Goal: Task Accomplishment & Management: Complete application form

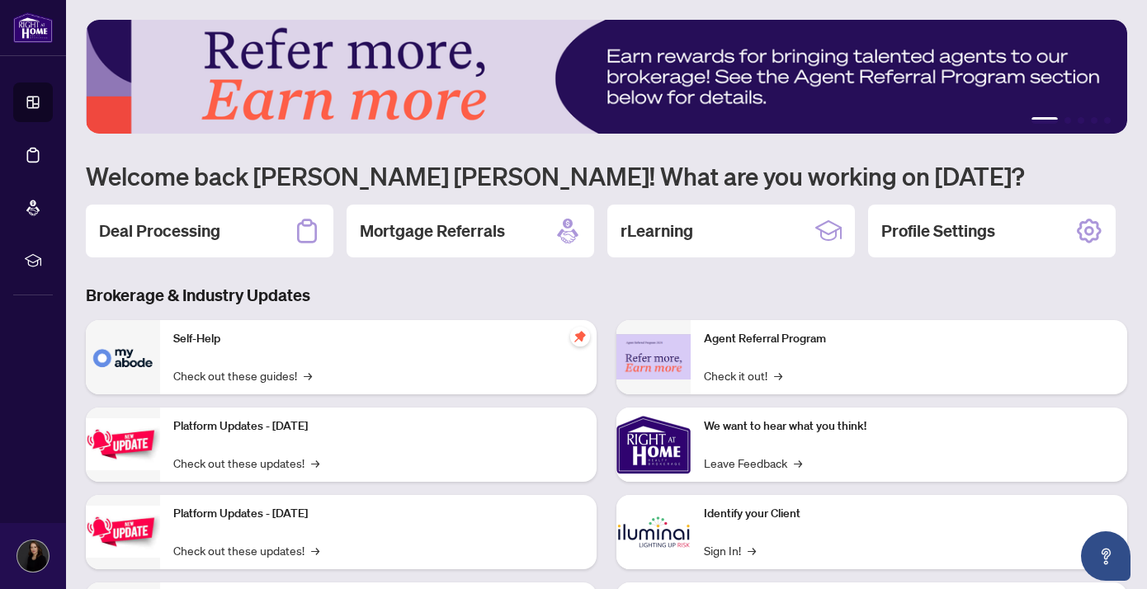
click at [150, 238] on h2 "Deal Processing" at bounding box center [159, 230] width 121 height 23
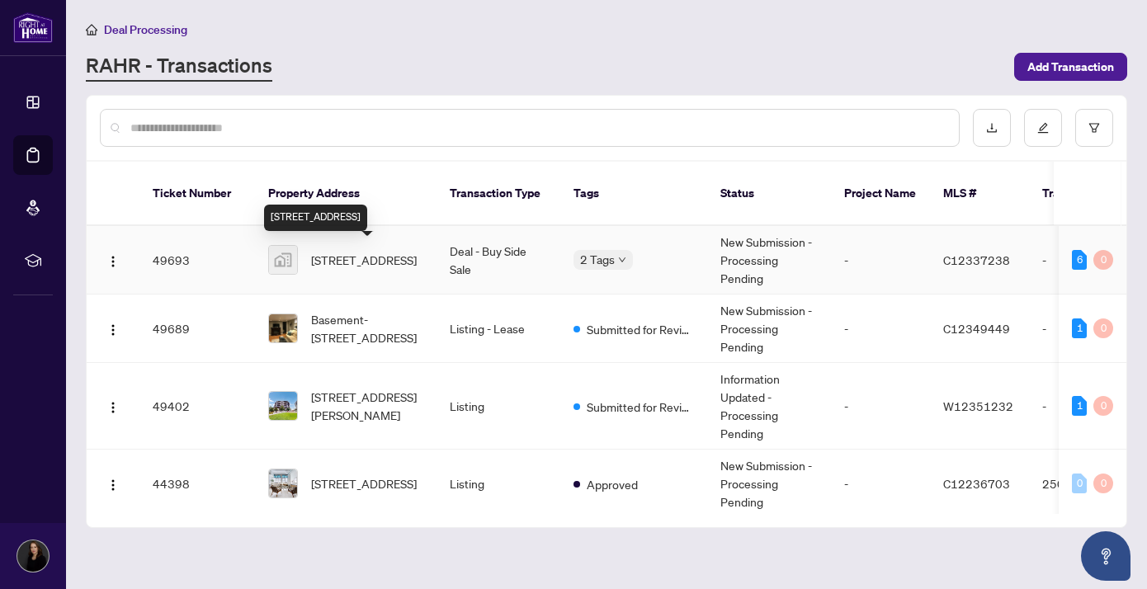
click at [338, 267] on span "[STREET_ADDRESS]" at bounding box center [364, 260] width 106 height 18
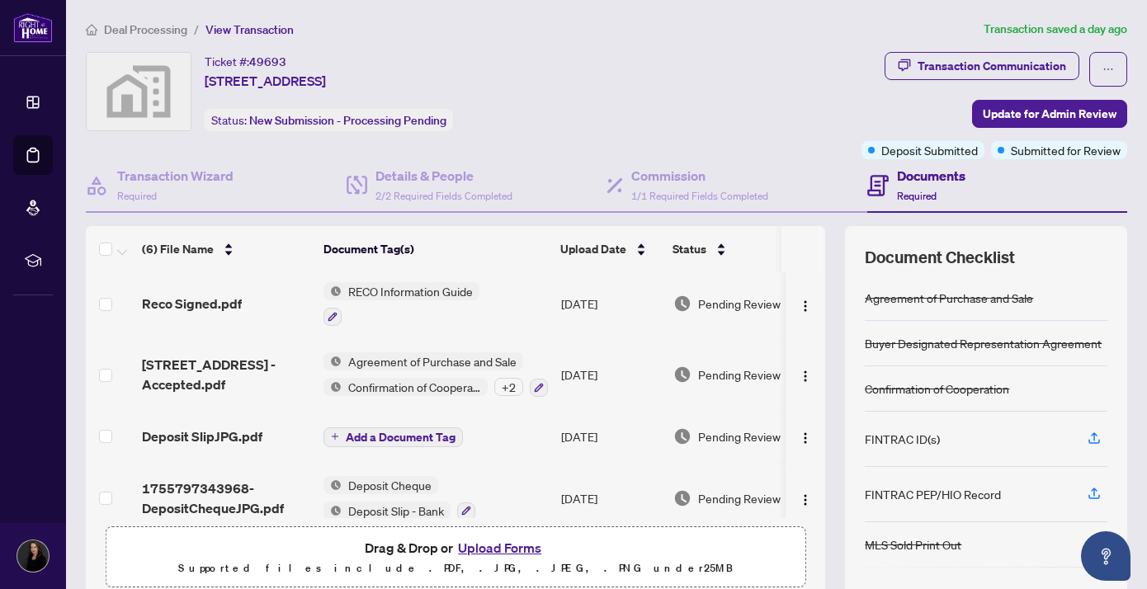
scroll to position [155, 0]
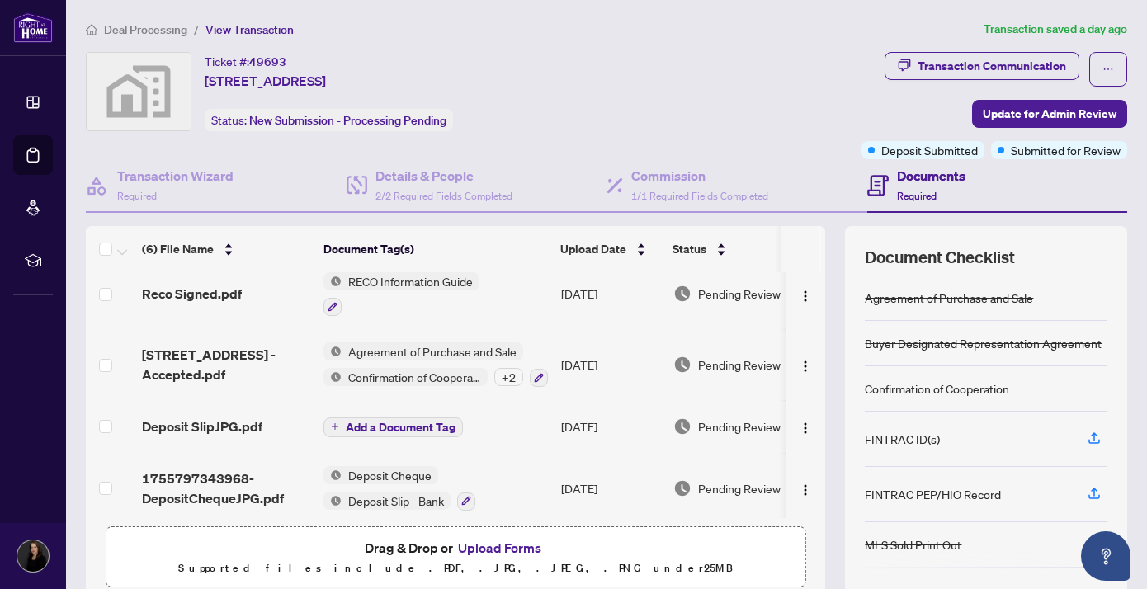
click at [489, 549] on button "Upload Forms" at bounding box center [499, 547] width 93 height 21
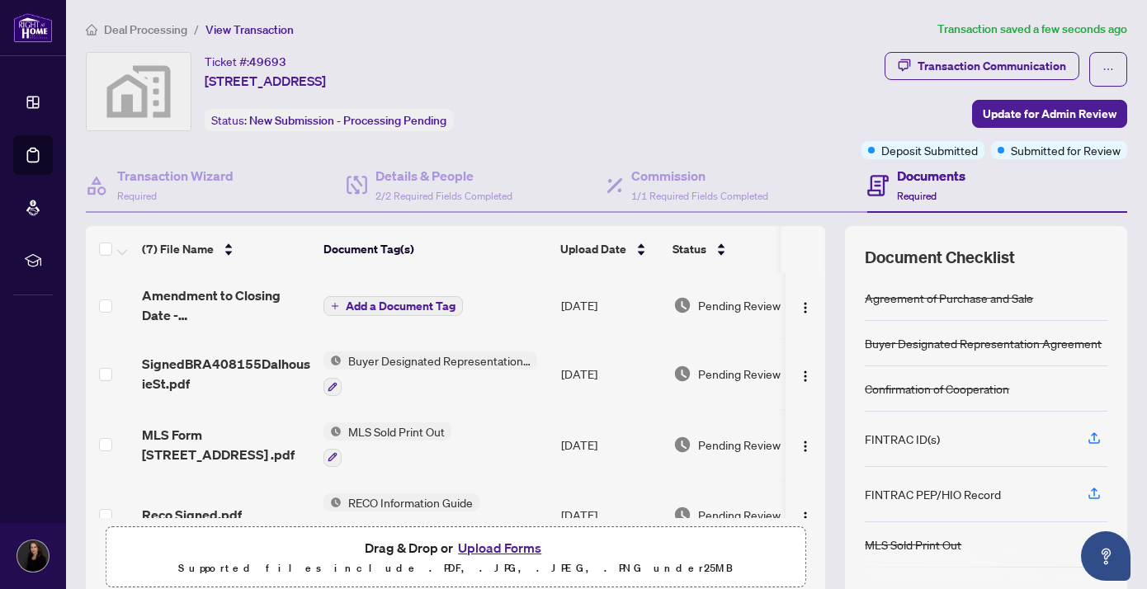
scroll to position [2, 0]
click at [375, 304] on span "Add a Document Tag" at bounding box center [401, 305] width 110 height 12
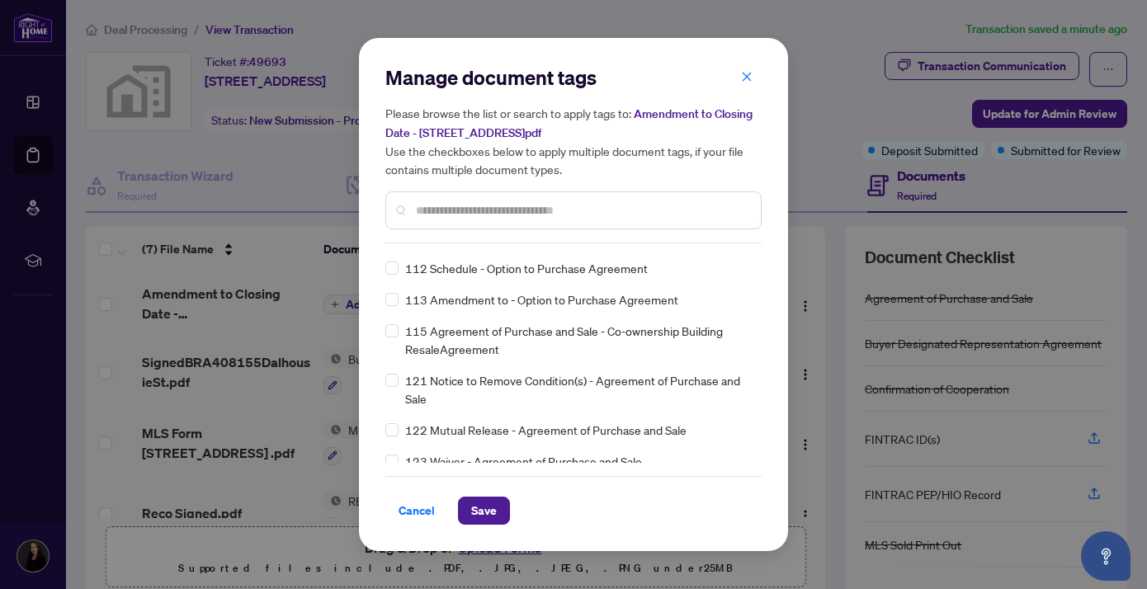
scroll to position [0, 0]
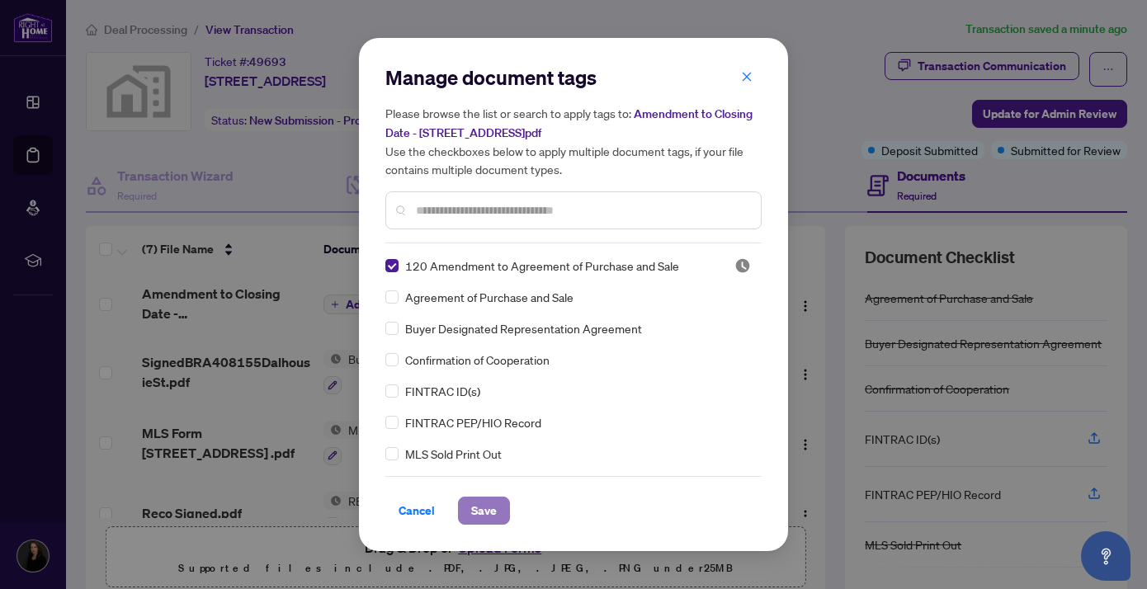
click at [481, 508] on span "Save" at bounding box center [484, 511] width 26 height 26
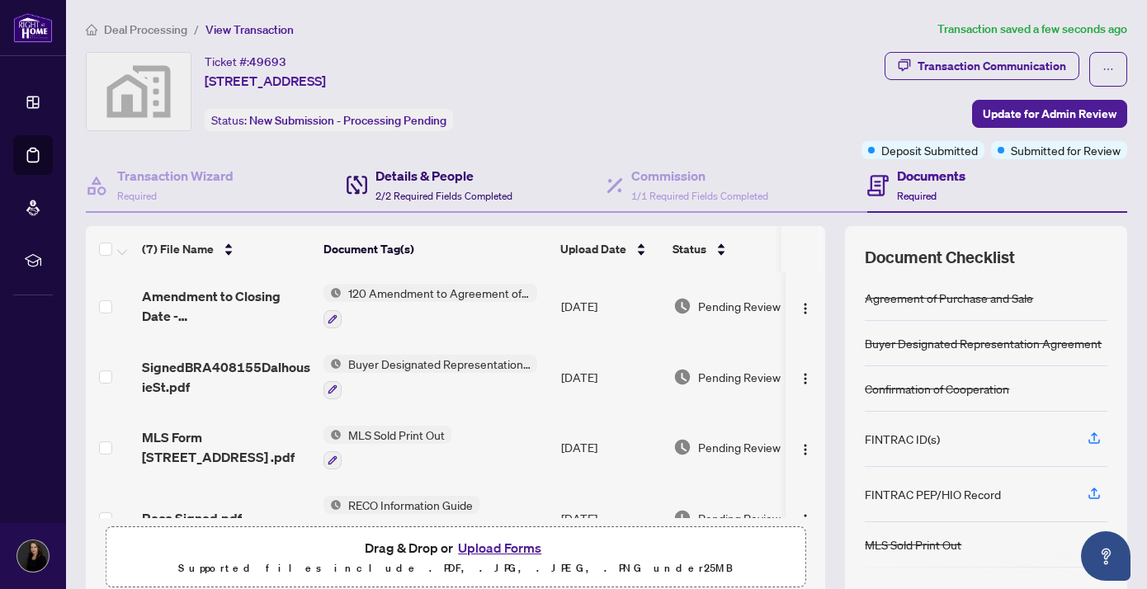
click at [471, 190] on span "2/2 Required Fields Completed" at bounding box center [443, 196] width 137 height 12
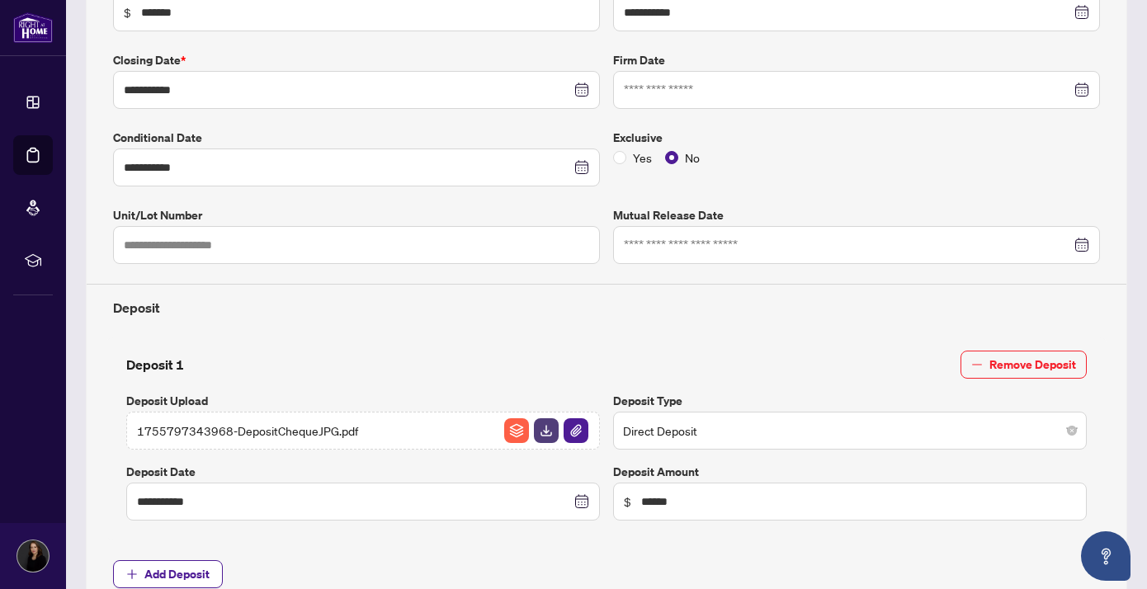
scroll to position [340, 0]
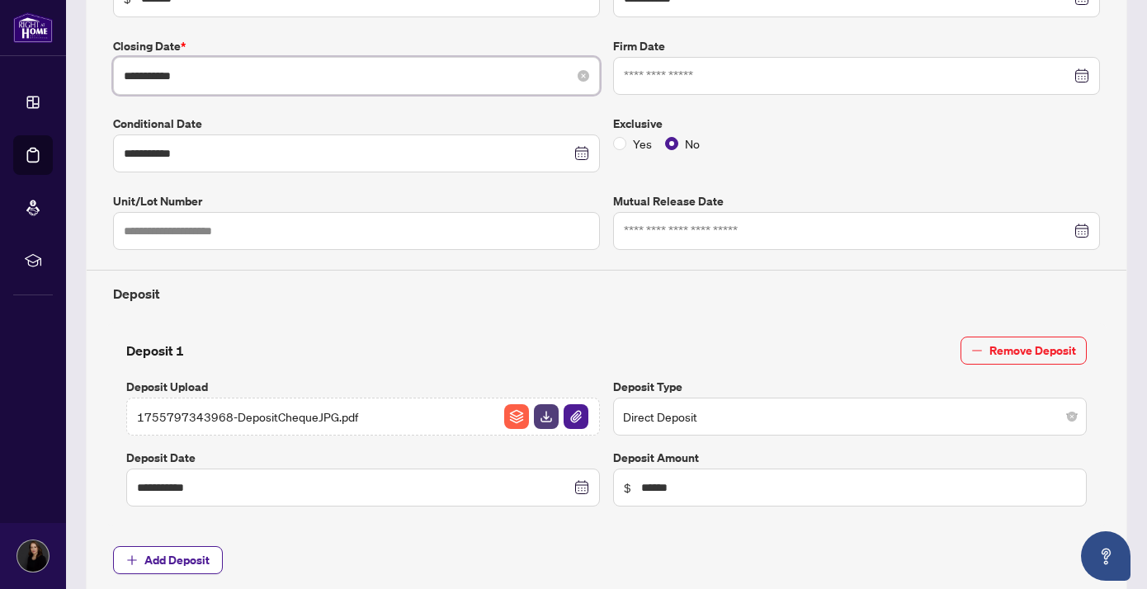
click at [180, 79] on input "**********" at bounding box center [347, 76] width 447 height 18
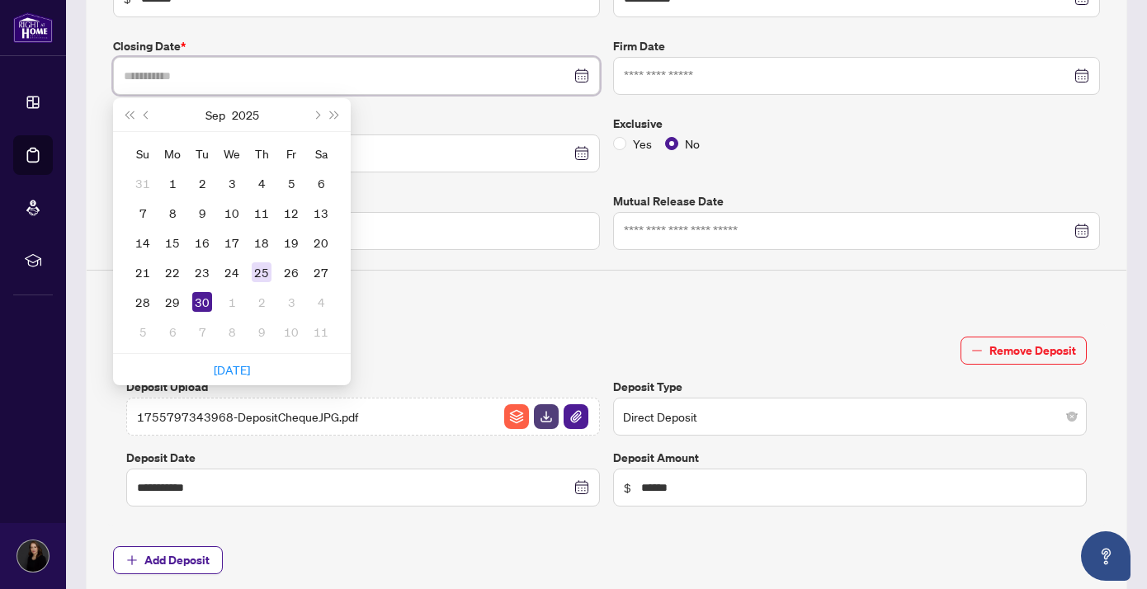
type input "**********"
click at [264, 273] on div "25" at bounding box center [262, 272] width 20 height 20
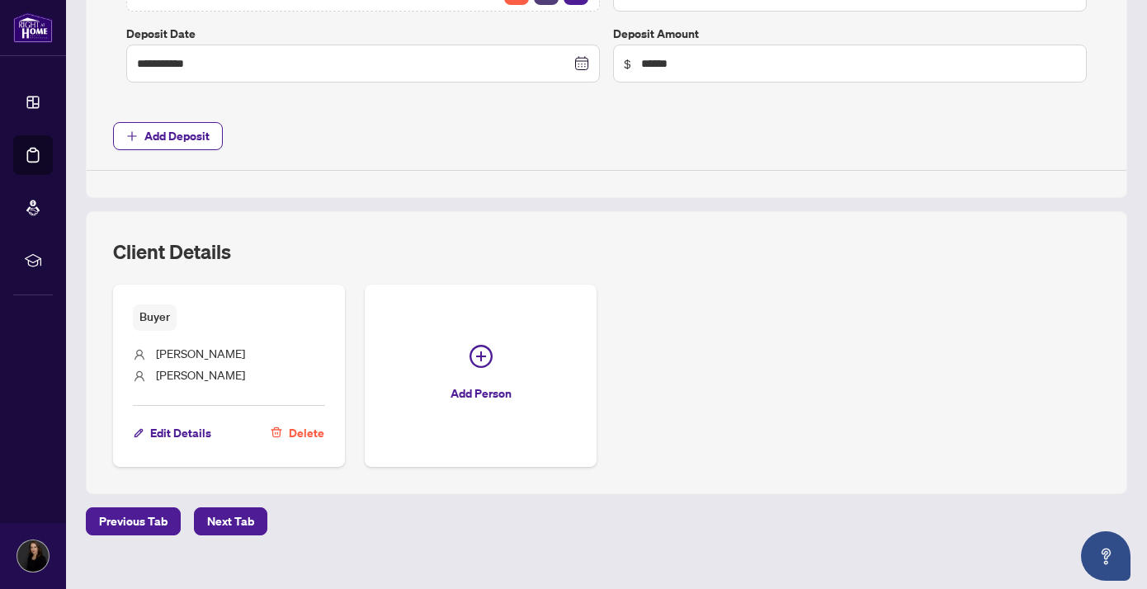
scroll to position [786, 0]
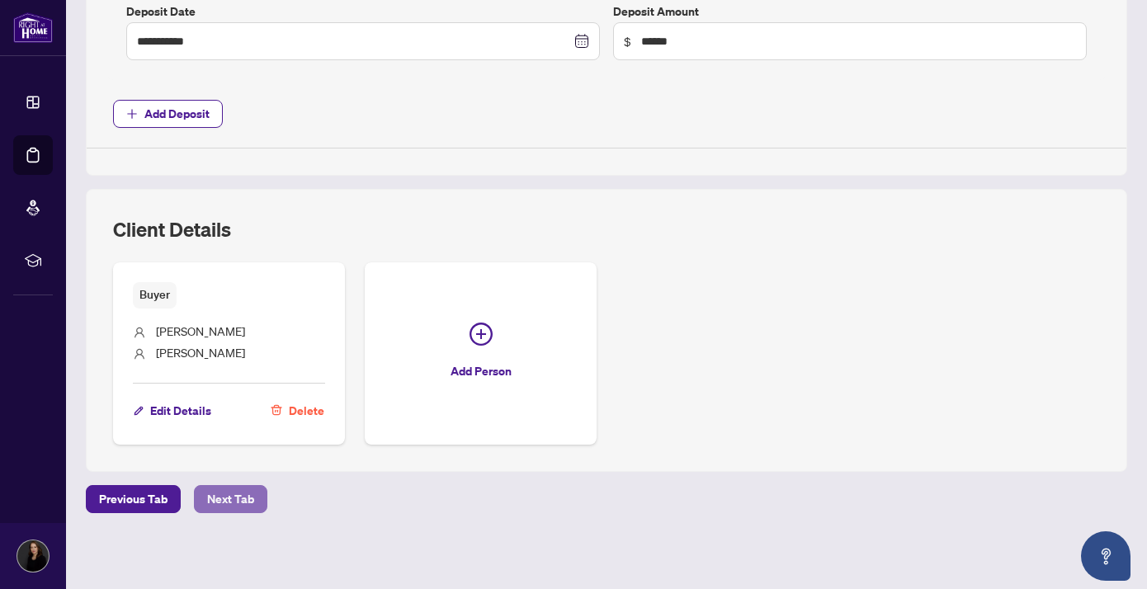
click at [236, 502] on span "Next Tab" at bounding box center [230, 499] width 47 height 26
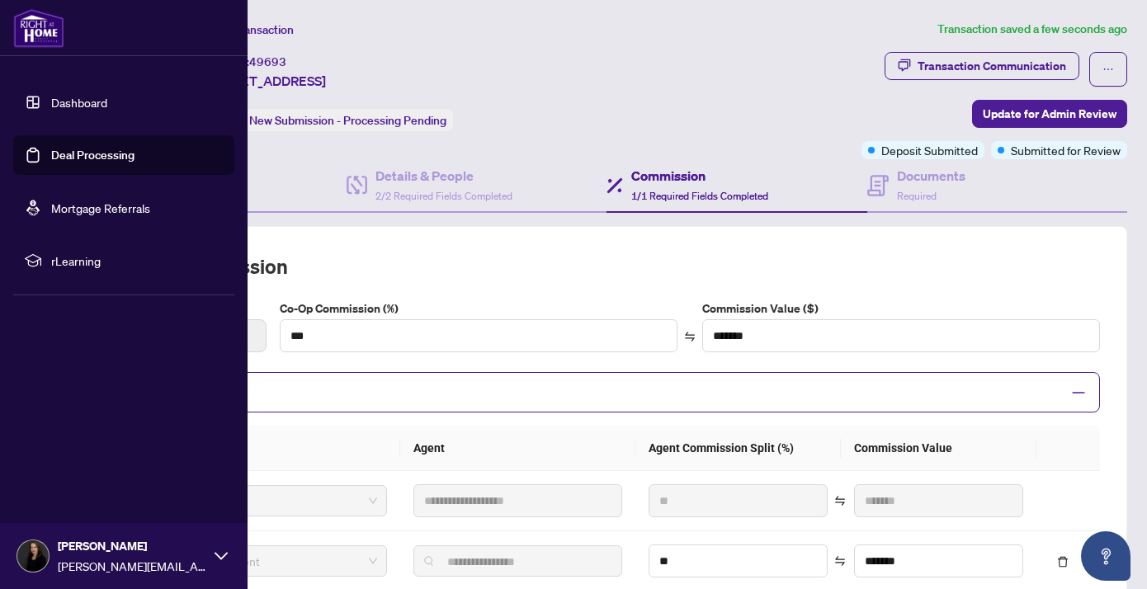
click at [34, 29] on img at bounding box center [38, 28] width 51 height 40
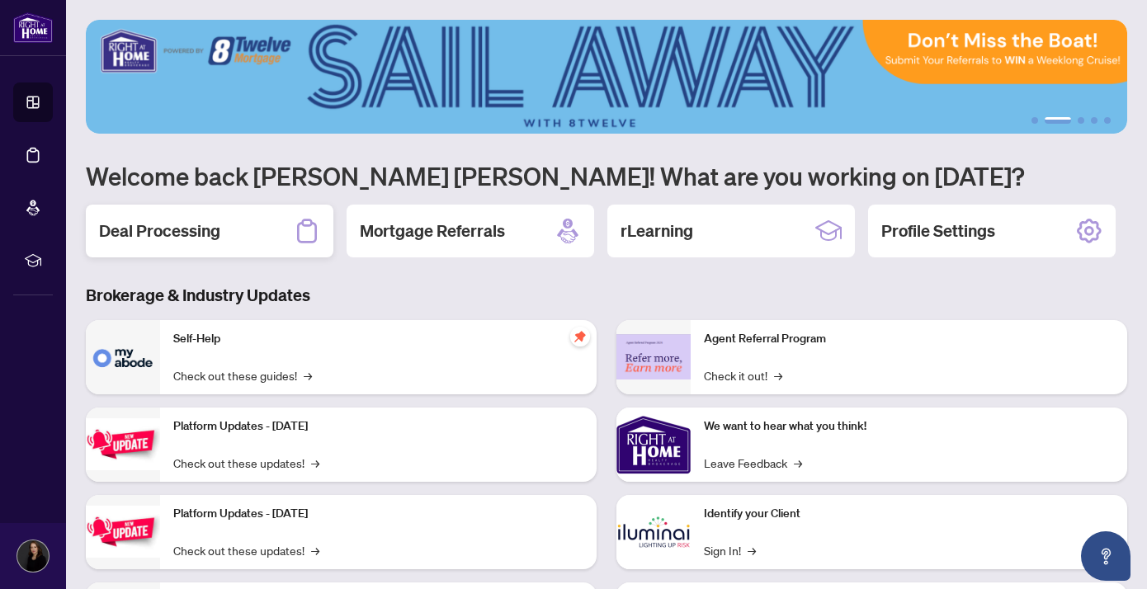
click at [198, 230] on h2 "Deal Processing" at bounding box center [159, 230] width 121 height 23
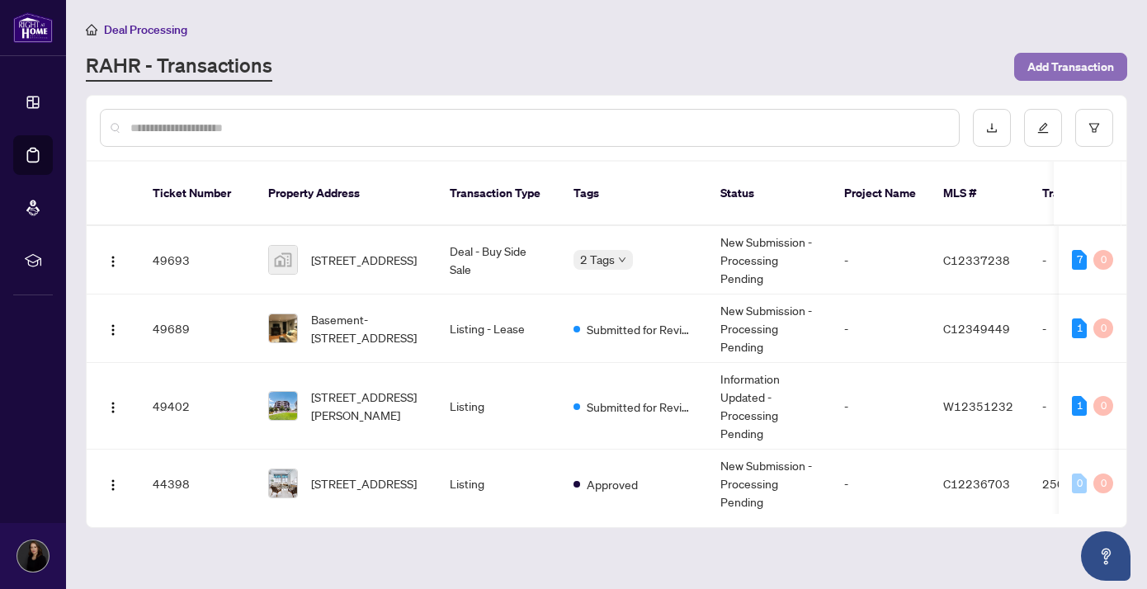
click at [1073, 62] on span "Add Transaction" at bounding box center [1070, 67] width 87 height 26
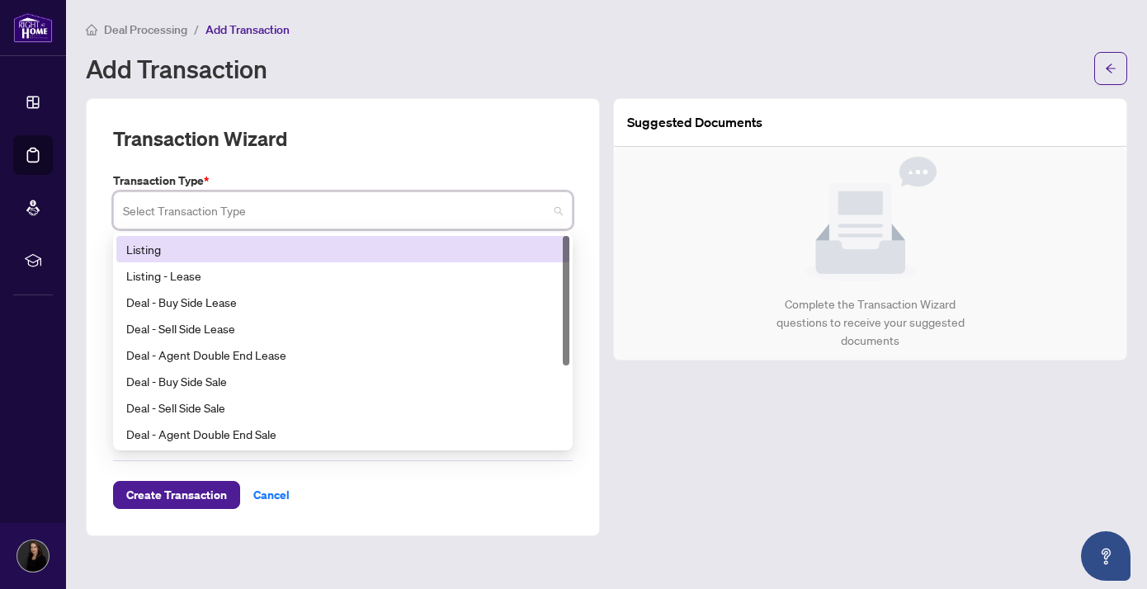
click at [319, 205] on input "search" at bounding box center [335, 213] width 425 height 36
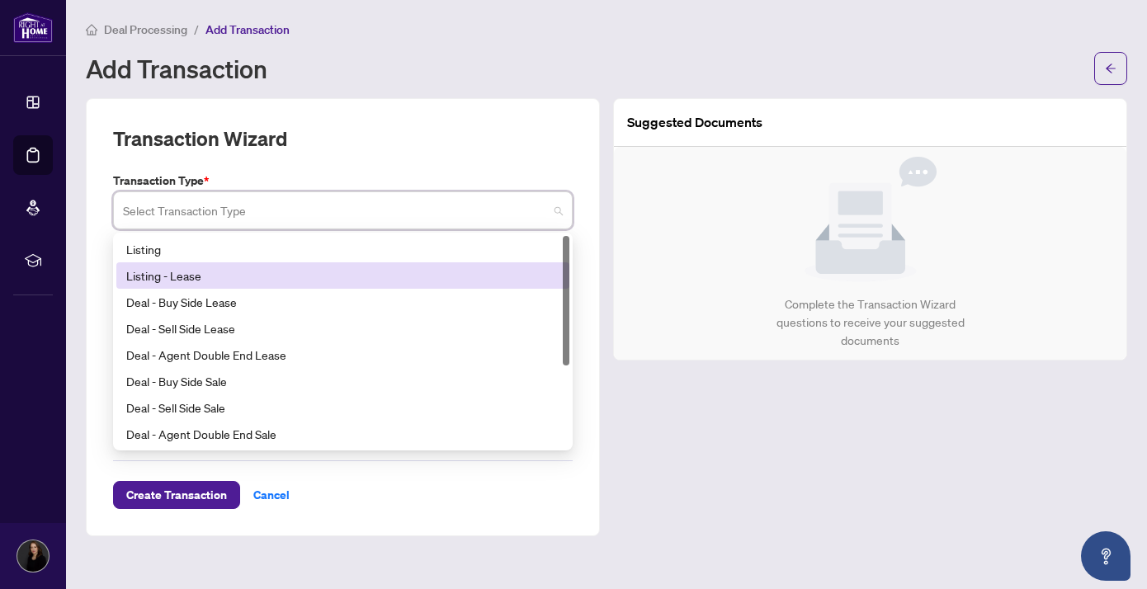
click at [169, 271] on div "Listing - Lease" at bounding box center [342, 275] width 433 height 18
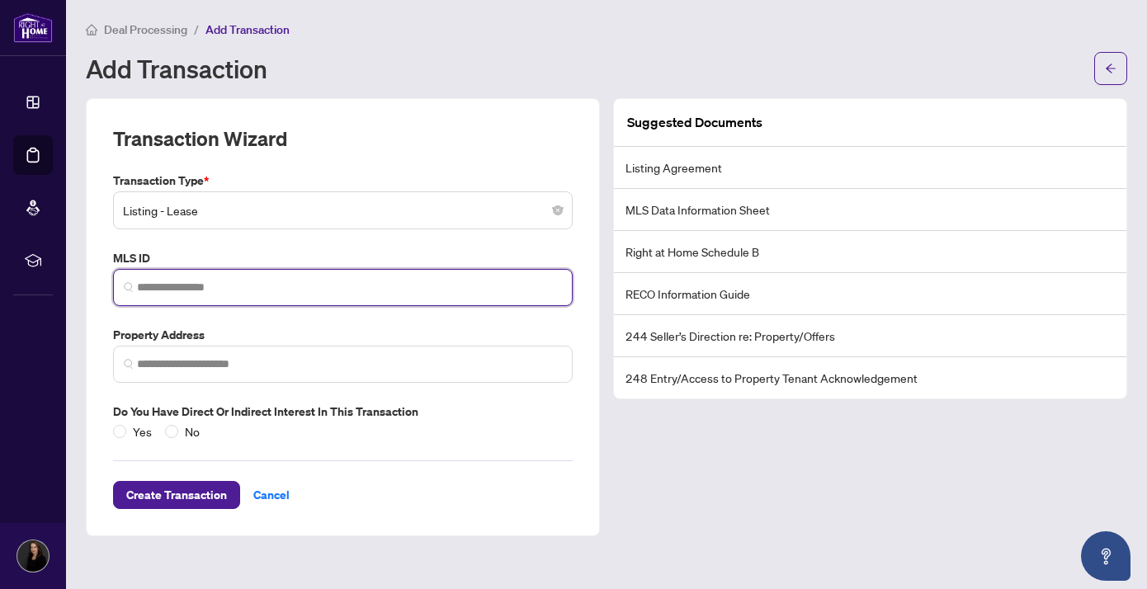
click at [170, 285] on input "search" at bounding box center [349, 287] width 425 height 17
click at [187, 290] on input "search" at bounding box center [349, 287] width 425 height 17
paste input "*********"
type input "*********"
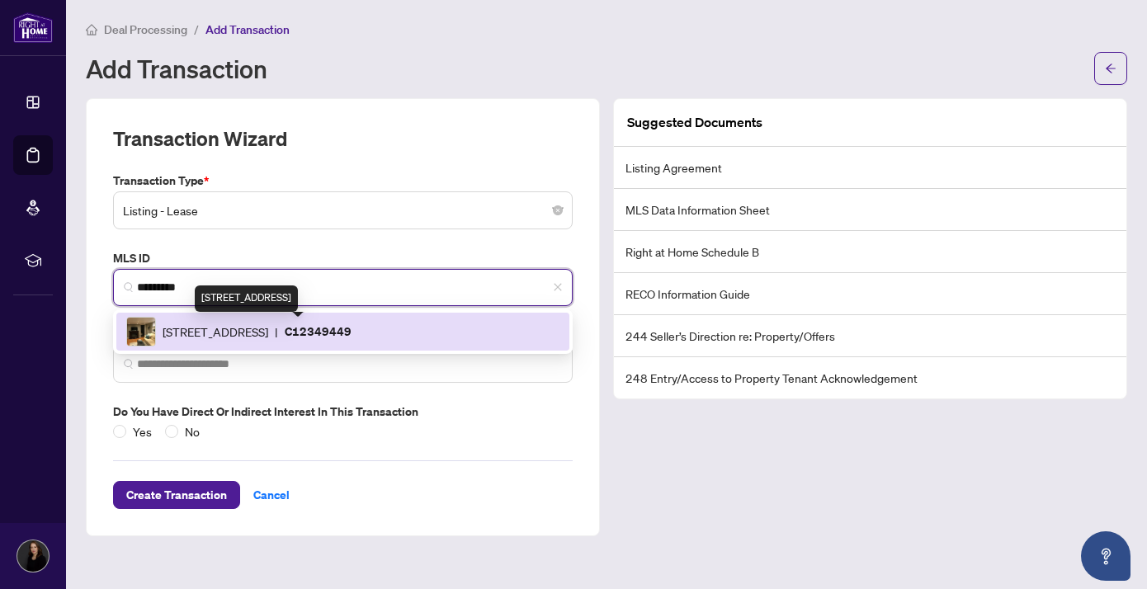
click at [236, 323] on span "[STREET_ADDRESS]" at bounding box center [216, 332] width 106 height 18
type input "**********"
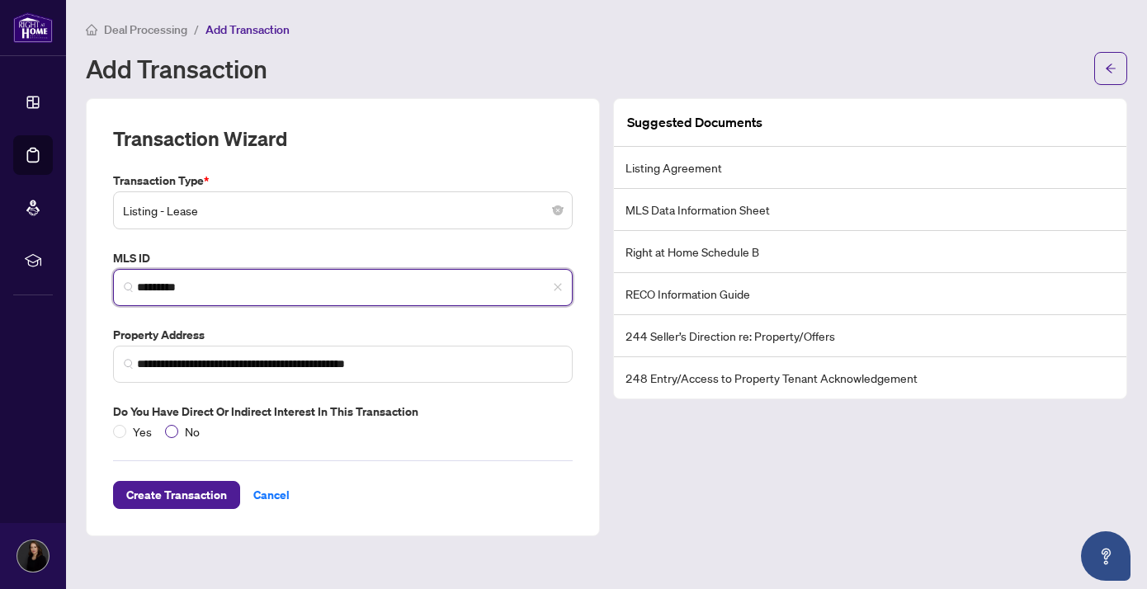
type input "*********"
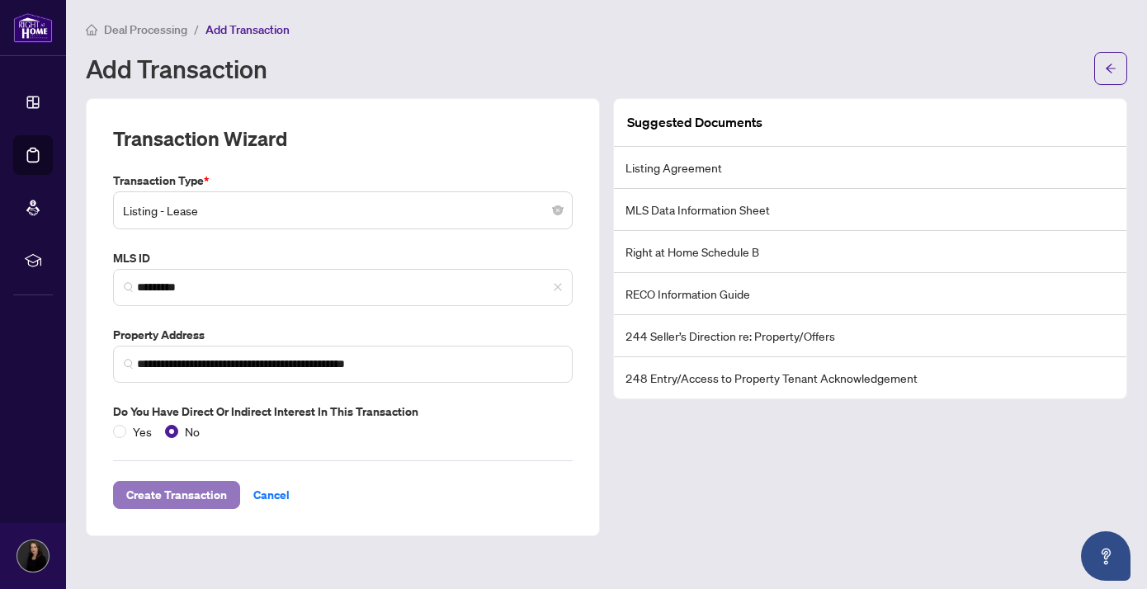
click at [172, 489] on span "Create Transaction" at bounding box center [176, 495] width 101 height 26
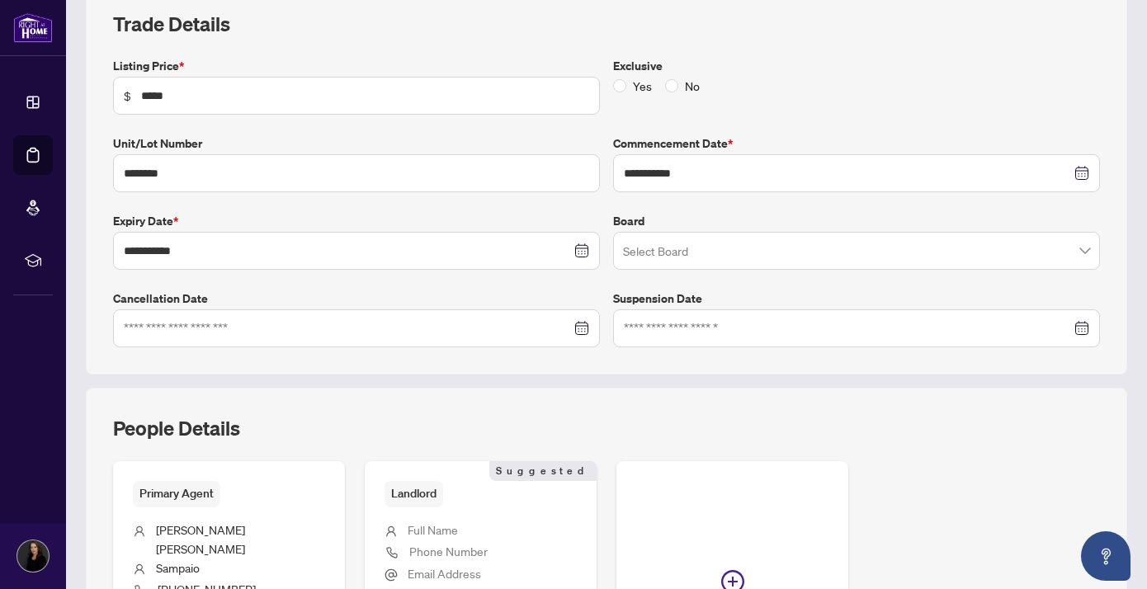
scroll to position [246, 0]
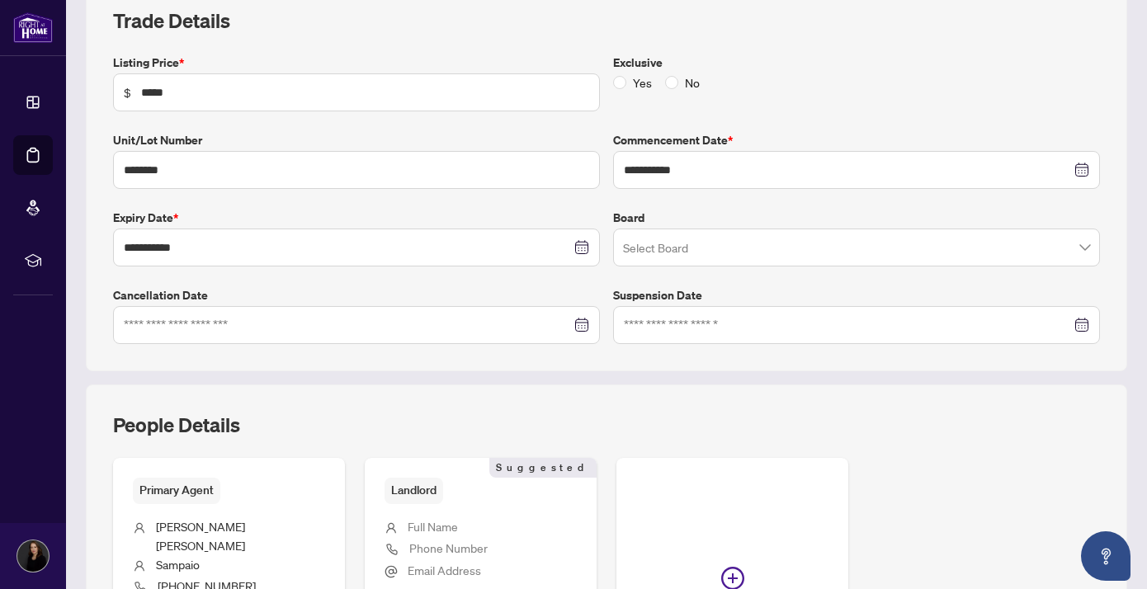
click at [656, 250] on input "search" at bounding box center [849, 250] width 452 height 36
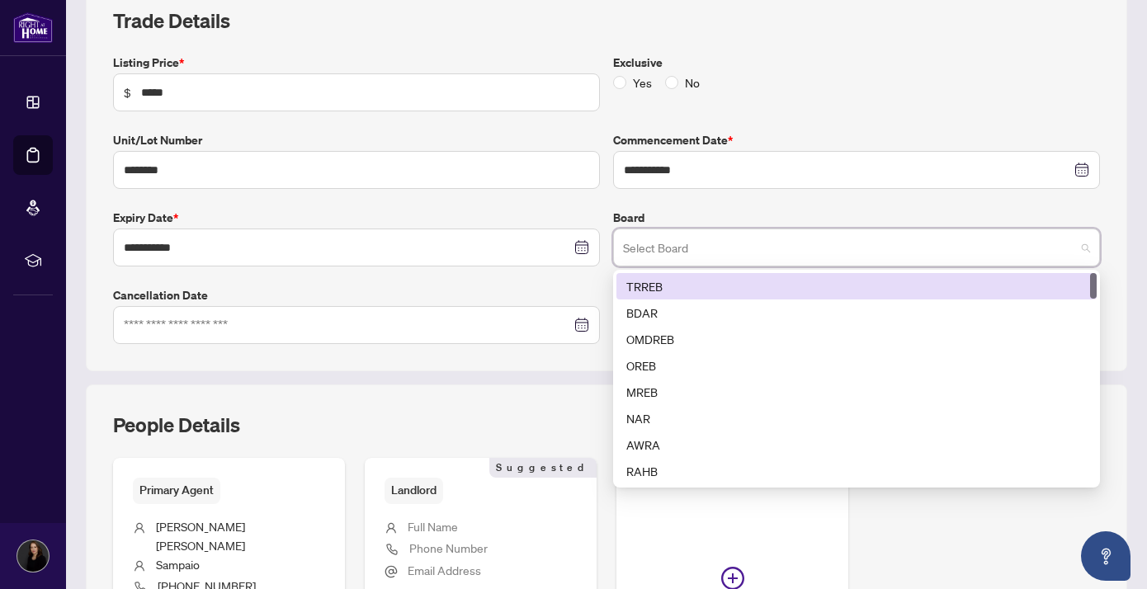
click at [658, 289] on div "TRREB" at bounding box center [856, 286] width 460 height 18
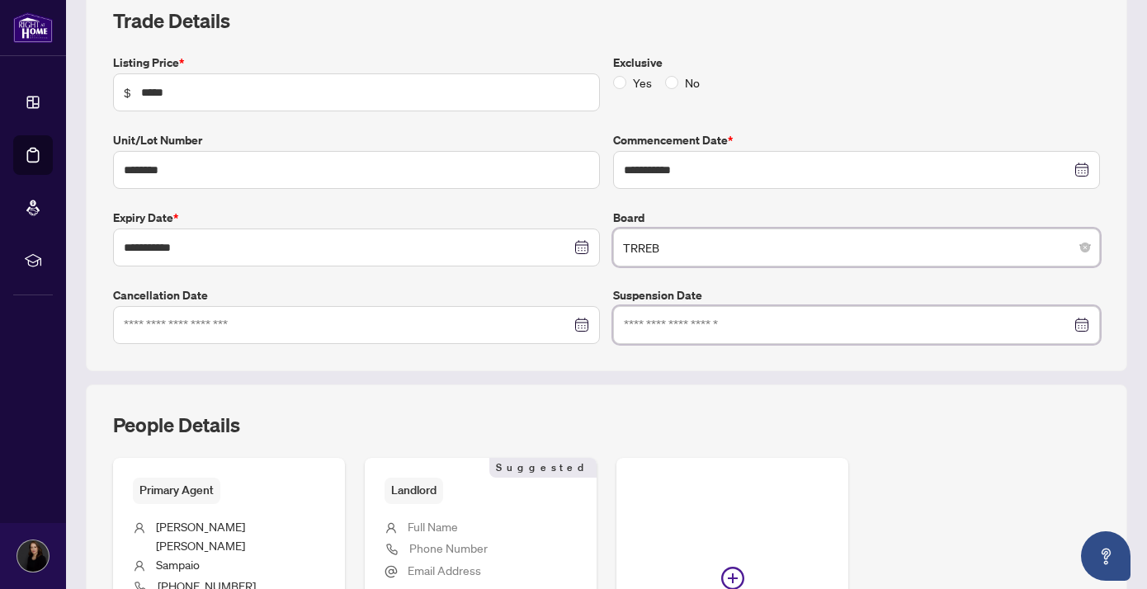
click at [653, 328] on input at bounding box center [847, 325] width 447 height 18
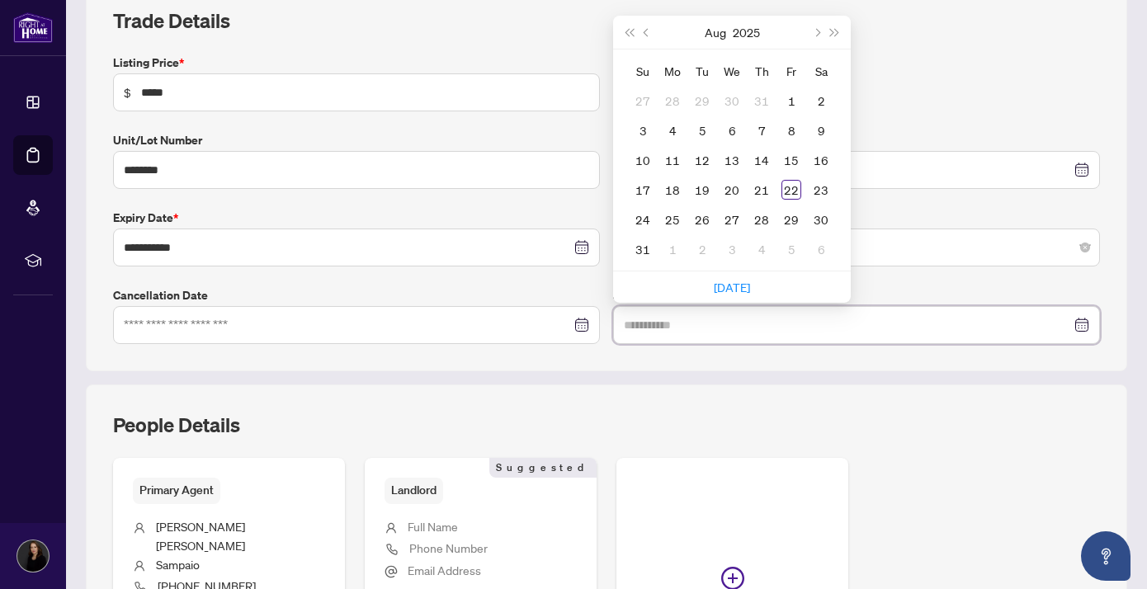
type input "**********"
click at [628, 394] on div "People Details Primary Agent [PERSON_NAME] [PHONE_NUMBER] [PERSON_NAME][EMAIL_A…" at bounding box center [606, 574] width 1041 height 380
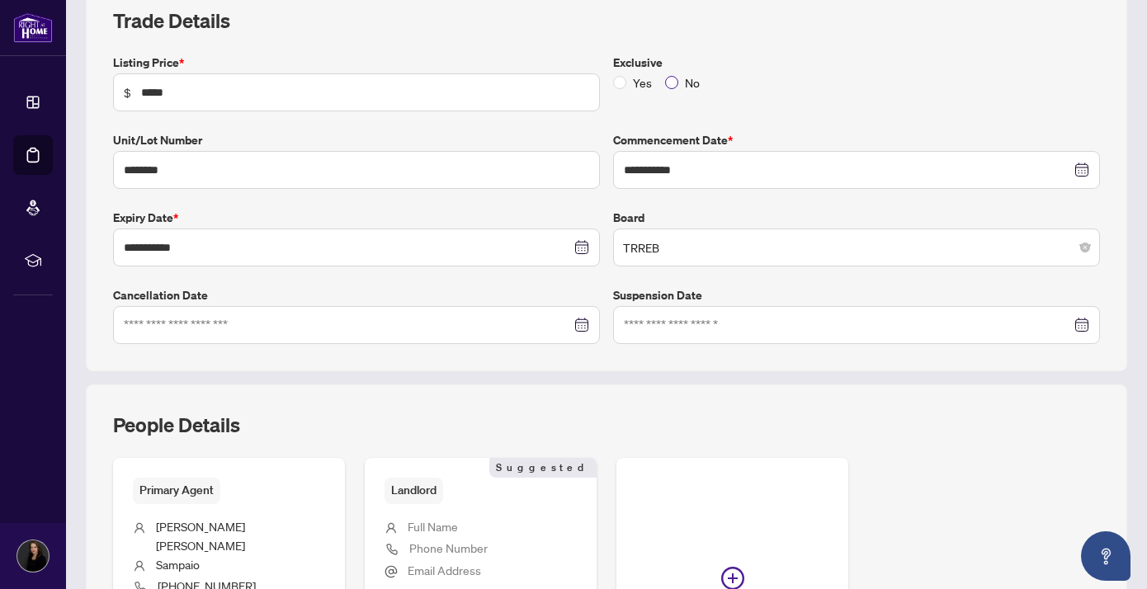
click at [678, 82] on span "No" at bounding box center [692, 82] width 28 height 18
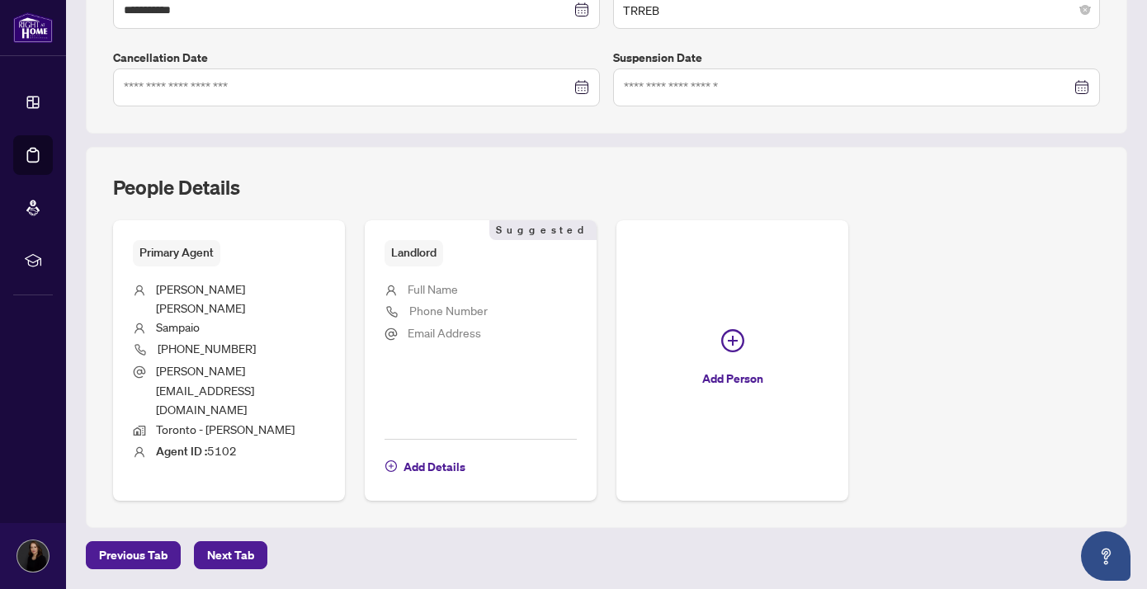
scroll to position [486, 0]
